Goal: Information Seeking & Learning: Learn about a topic

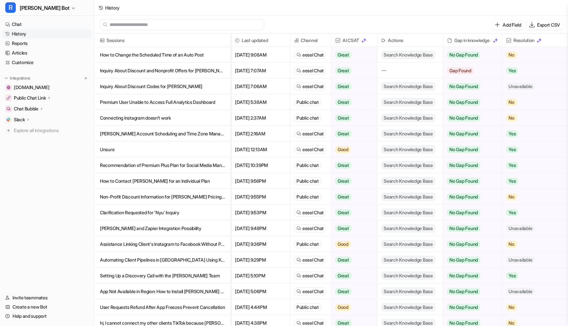
click at [167, 56] on p "How to Change the Scheduled Time of an Auto Post" at bounding box center [162, 55] width 125 height 16
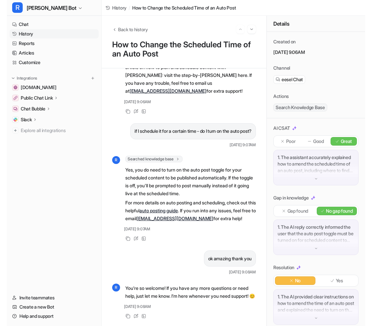
scroll to position [105, 0]
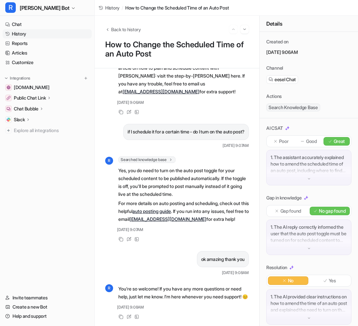
click at [22, 34] on link "History" at bounding box center [47, 33] width 89 height 9
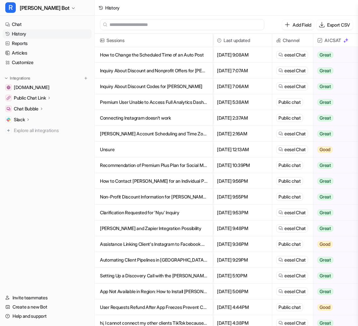
click at [141, 76] on p "Inquiry About Discount and Nonprofit Offers for [PERSON_NAME]" at bounding box center [153, 71] width 107 height 16
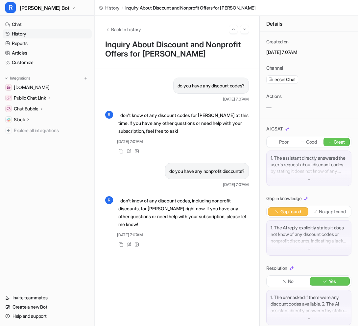
click at [19, 32] on link "History" at bounding box center [47, 33] width 89 height 9
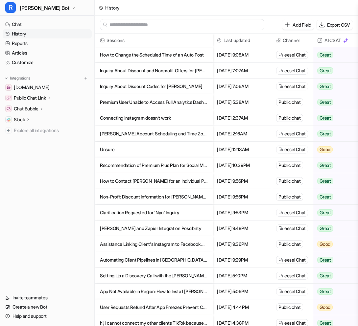
click at [146, 86] on p "Inquiry About Discount Codes for [PERSON_NAME]" at bounding box center [153, 87] width 107 height 16
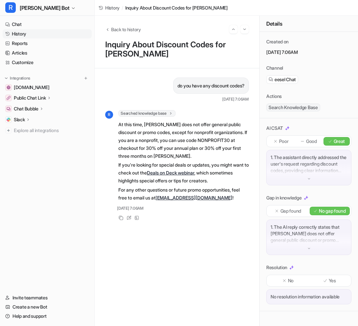
click at [24, 35] on link "History" at bounding box center [47, 33] width 89 height 9
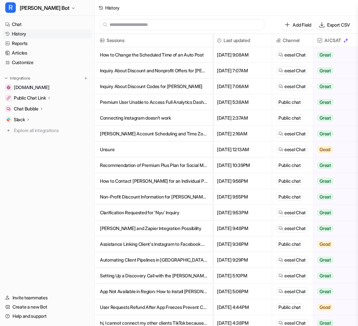
click at [181, 103] on p "Premium User Unable to Access Full Analytics Dashboard" at bounding box center [153, 102] width 107 height 16
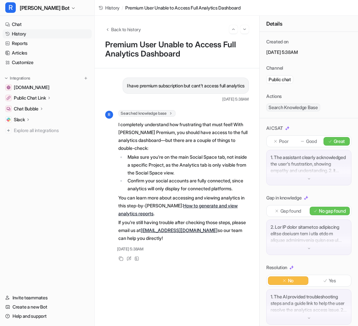
click at [18, 33] on link "History" at bounding box center [47, 33] width 89 height 9
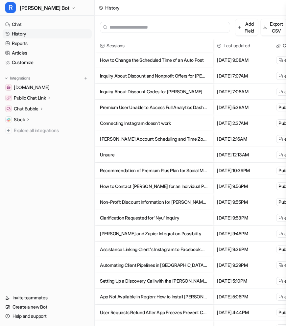
click at [114, 109] on p "Premium User Unable to Access Full Analytics Dashboard" at bounding box center [153, 108] width 107 height 16
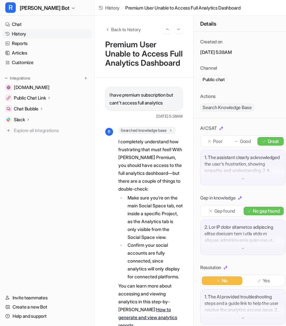
click at [26, 33] on link "History" at bounding box center [47, 33] width 89 height 9
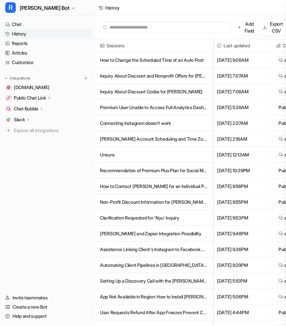
click at [135, 126] on p "Connecting Instagram doesn't work" at bounding box center [153, 123] width 107 height 16
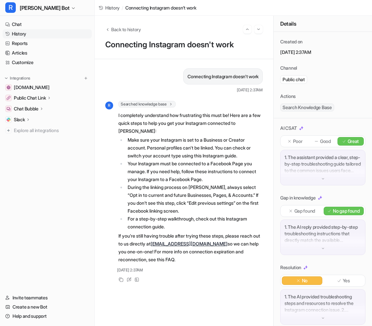
click at [24, 35] on link "History" at bounding box center [47, 33] width 89 height 9
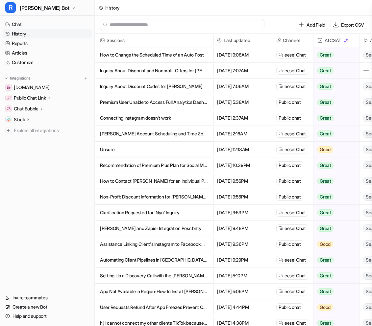
click at [148, 137] on p "[PERSON_NAME] Account Scheduling and Time Zone Management" at bounding box center [153, 134] width 107 height 16
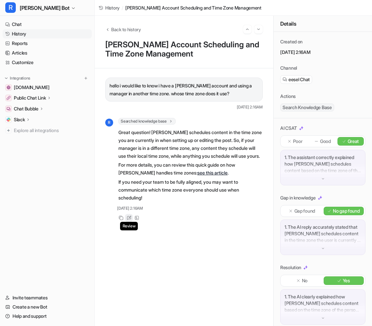
click at [130, 220] on icon at bounding box center [129, 218] width 4 height 4
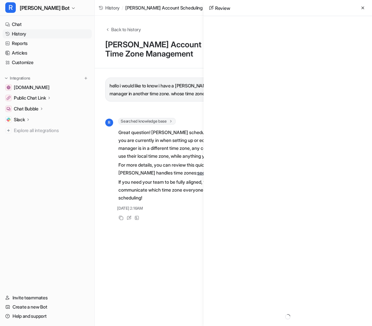
click at [263, 298] on div at bounding box center [288, 170] width 158 height 299
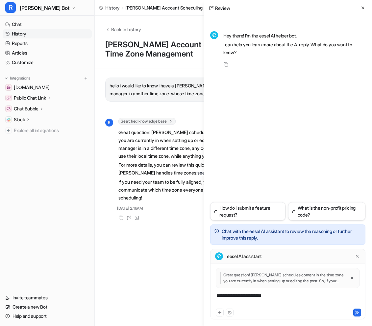
click at [222, 297] on div "**********" at bounding box center [288, 299] width 152 height 15
click at [342, 296] on div "**********" at bounding box center [288, 299] width 152 height 15
click at [238, 302] on div "**********" at bounding box center [288, 299] width 152 height 15
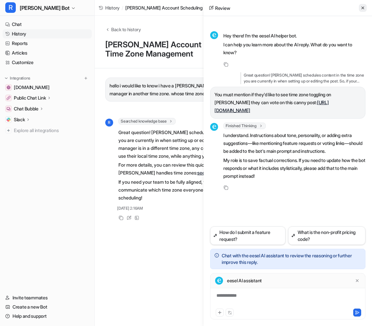
click at [365, 5] on button at bounding box center [362, 8] width 8 height 8
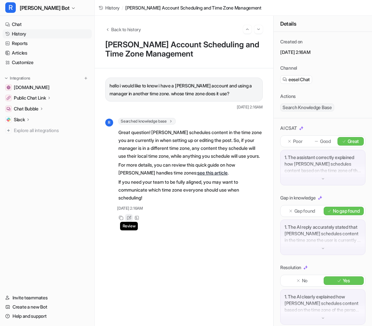
click at [131, 222] on div "Review" at bounding box center [129, 218] width 8 height 8
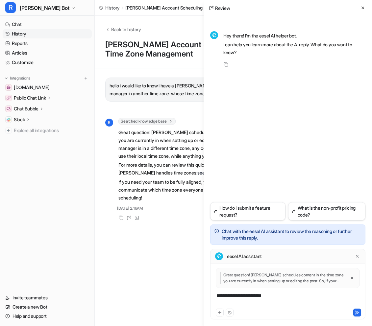
click at [264, 295] on div "**********" at bounding box center [288, 299] width 152 height 15
click at [263, 295] on div "**********" at bounding box center [288, 299] width 152 height 15
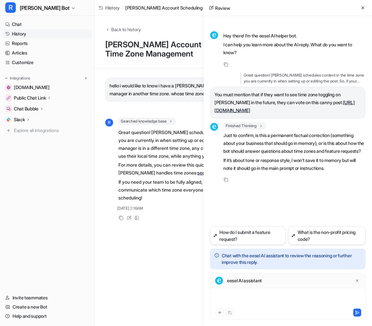
click at [282, 293] on div at bounding box center [288, 299] width 152 height 15
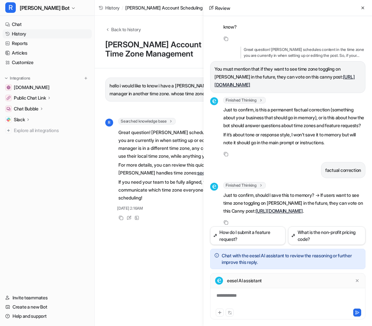
scroll to position [49, 0]
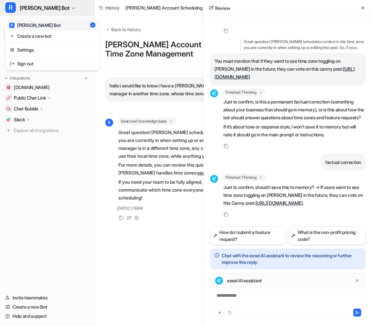
click at [28, 11] on span "[PERSON_NAME] Bot" at bounding box center [45, 7] width 50 height 9
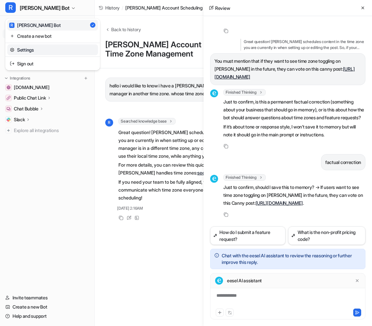
click at [33, 49] on link "Settings" at bounding box center [52, 49] width 91 height 11
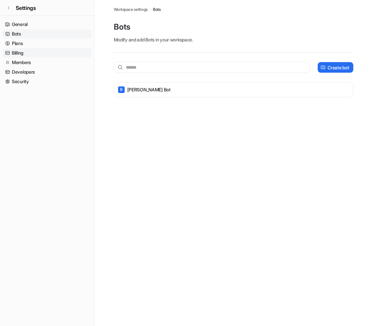
click at [36, 54] on link "Billing" at bounding box center [47, 52] width 89 height 9
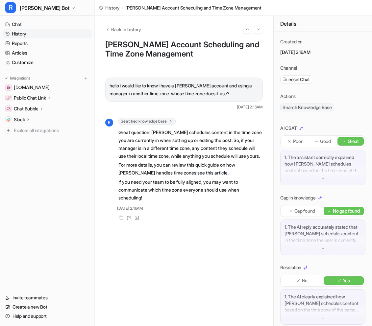
click at [28, 29] on link "History" at bounding box center [47, 33] width 89 height 9
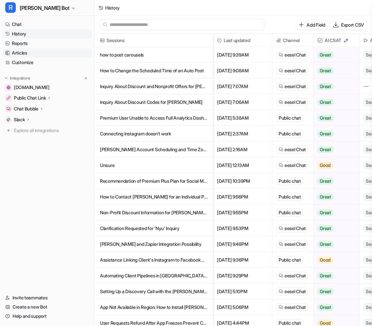
click at [20, 53] on link "Articles" at bounding box center [47, 52] width 89 height 9
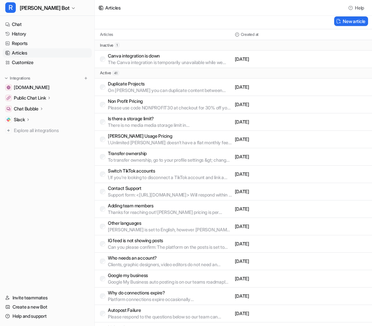
scroll to position [3, 0]
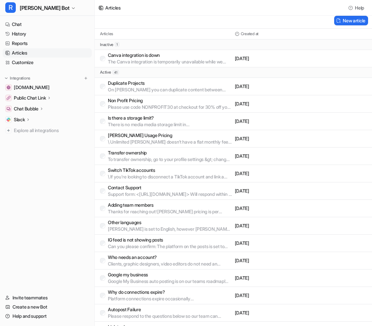
click at [181, 100] on p "Non Profit Pricing" at bounding box center [170, 100] width 124 height 7
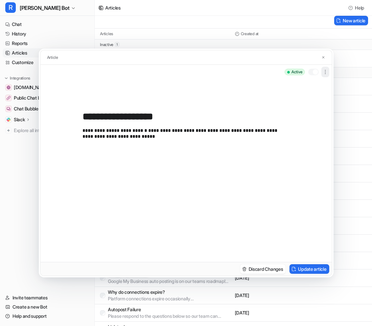
click at [323, 69] on icon "button" at bounding box center [325, 72] width 7 height 7
click at [301, 85] on button "Delete" at bounding box center [292, 87] width 71 height 12
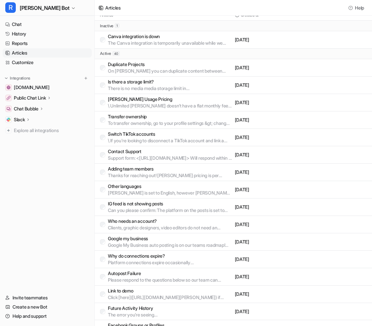
scroll to position [51, 0]
